Goal: Task Accomplishment & Management: Manage account settings

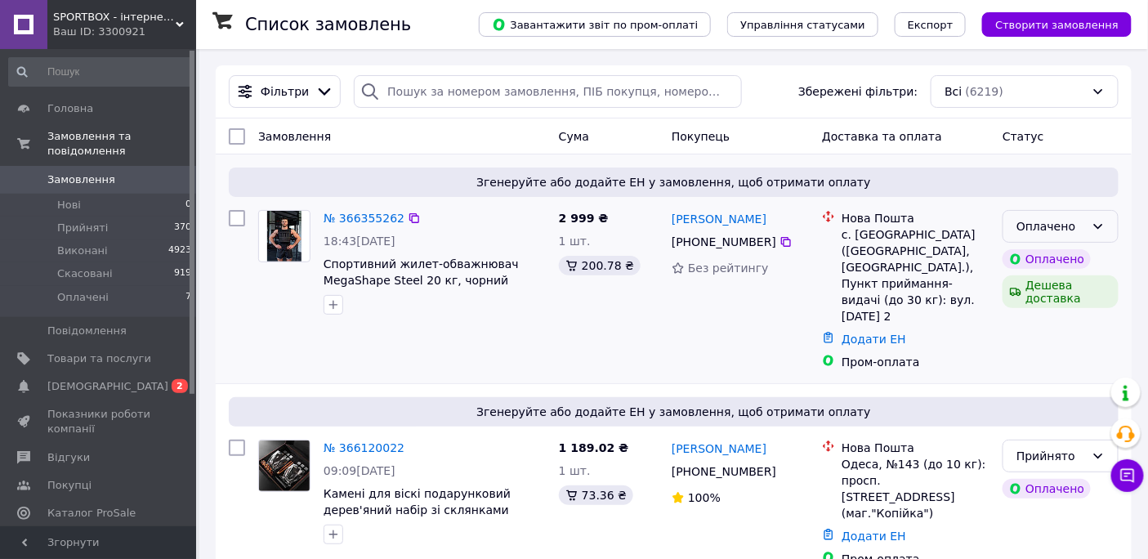
click at [1102, 220] on icon at bounding box center [1098, 226] width 13 height 13
click at [1062, 252] on li "Прийнято" at bounding box center [1061, 259] width 114 height 29
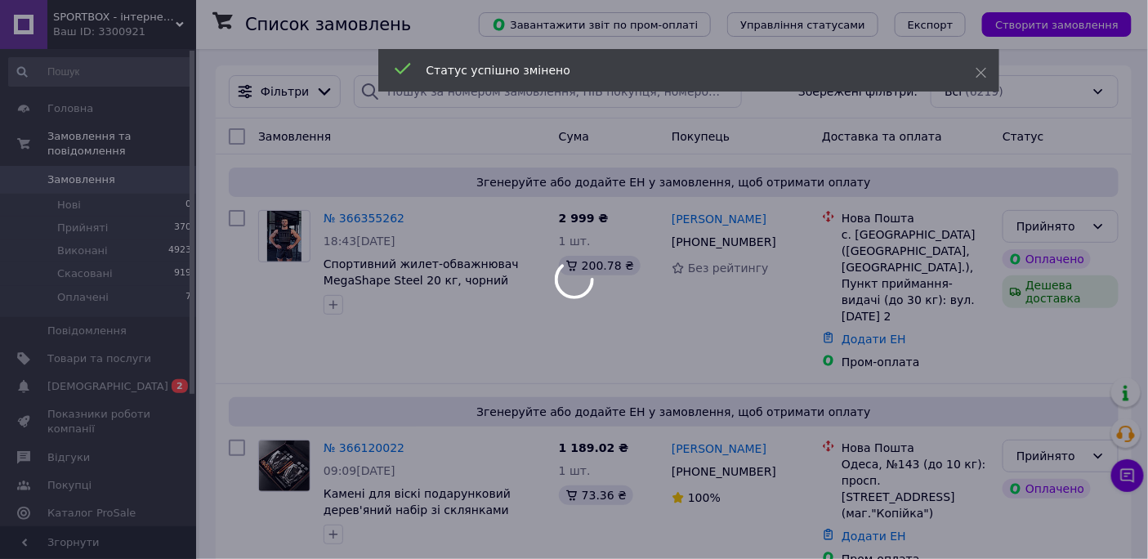
click at [784, 239] on div at bounding box center [574, 279] width 1148 height 559
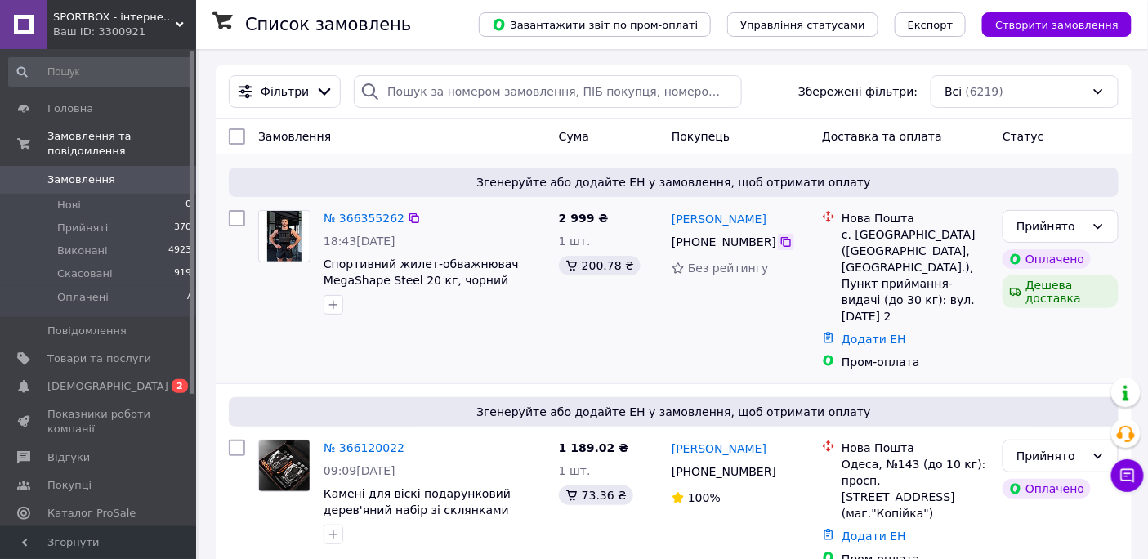
click at [782, 239] on icon at bounding box center [785, 241] width 13 height 13
drag, startPoint x: 500, startPoint y: 279, endPoint x: 330, endPoint y: 252, distance: 172.1
click at [330, 252] on div "№ 366355262 18:43, 12.10.2025 Спортивний жилет-обважнювач MegaShape Steel 20 кг…" at bounding box center [434, 262] width 235 height 118
copy span "Спортивний жилет-обважнювач MegaShape Steel 20 кг, чорний"
drag, startPoint x: 775, startPoint y: 243, endPoint x: 668, endPoint y: 225, distance: 109.3
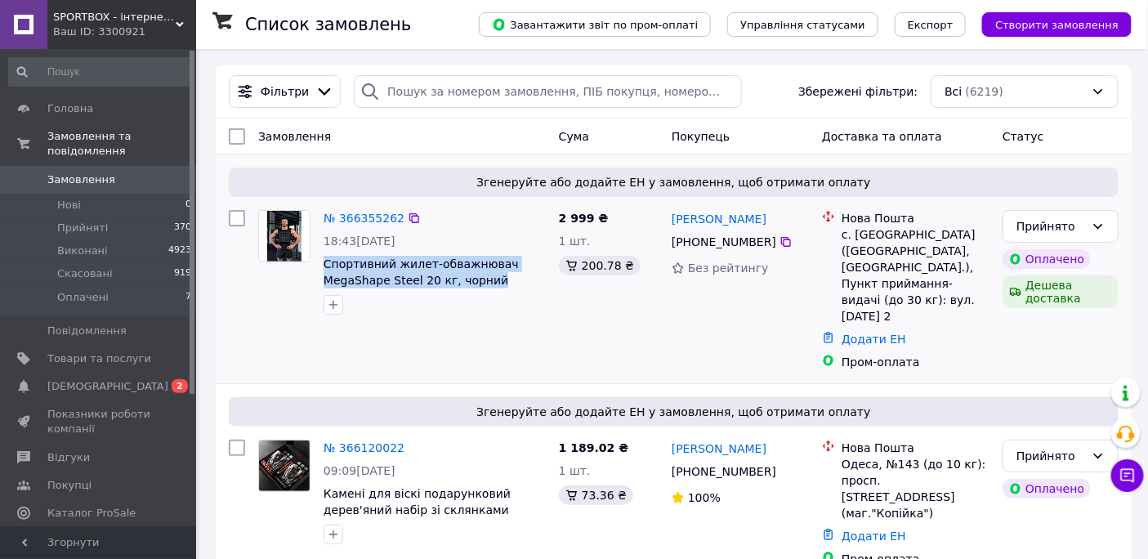
click at [668, 225] on div "Анна Барашкова +380 95 685 63 27 Без рейтингу" at bounding box center [740, 289] width 150 height 173
copy div "Анна Барашкова +380 95 685 63 27"
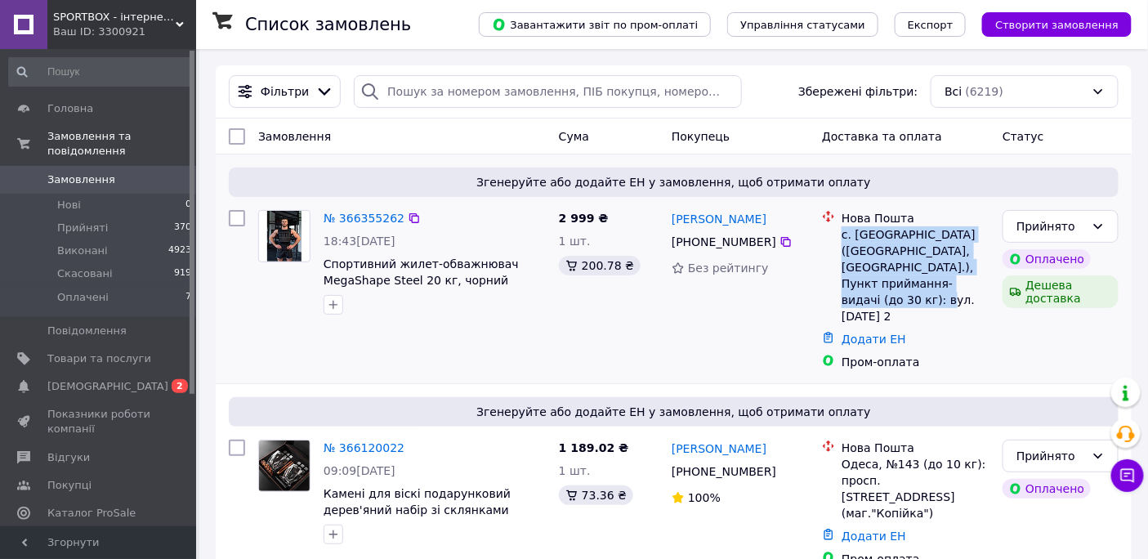
drag, startPoint x: 843, startPoint y: 231, endPoint x: 958, endPoint y: 277, distance: 123.2
click at [958, 277] on div "с. Попівці (Вінницька обл., Жмеринський р-н.), Пункт приймання-видачі (до 30 кг…" at bounding box center [916, 275] width 148 height 98
copy div "с. Попівці (Вінницька обл., Жмеринський р-н.), Пункт приймання-видачі (до 30 кг…"
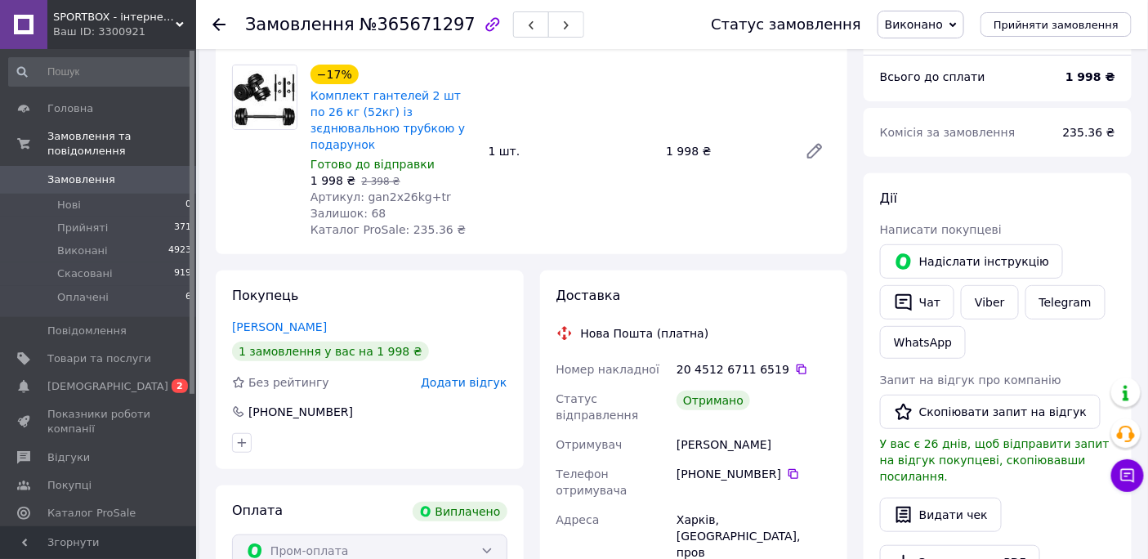
scroll to position [145, 0]
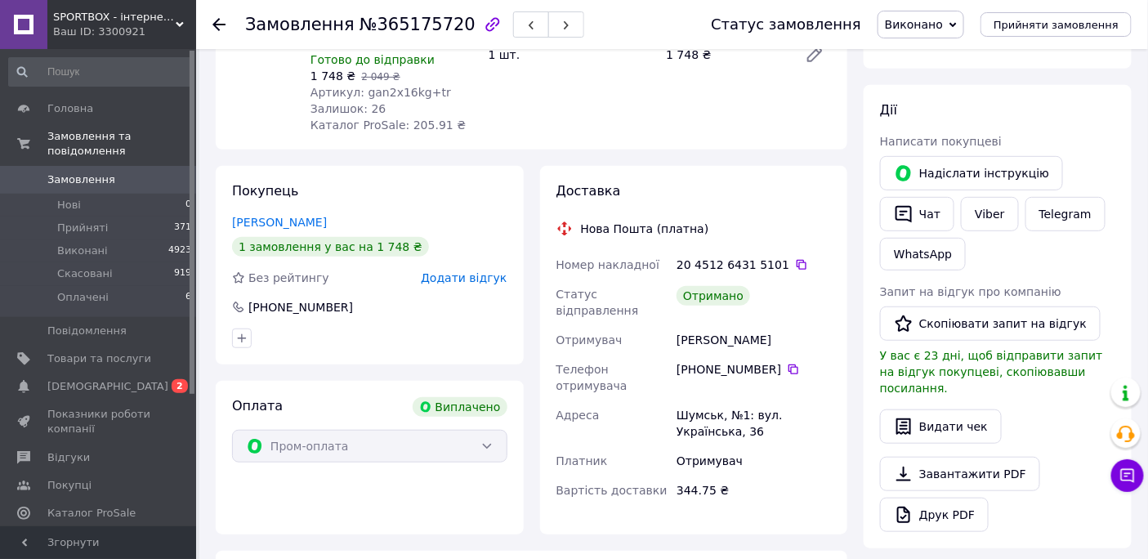
scroll to position [205, 0]
